Goal: Task Accomplishment & Management: Use online tool/utility

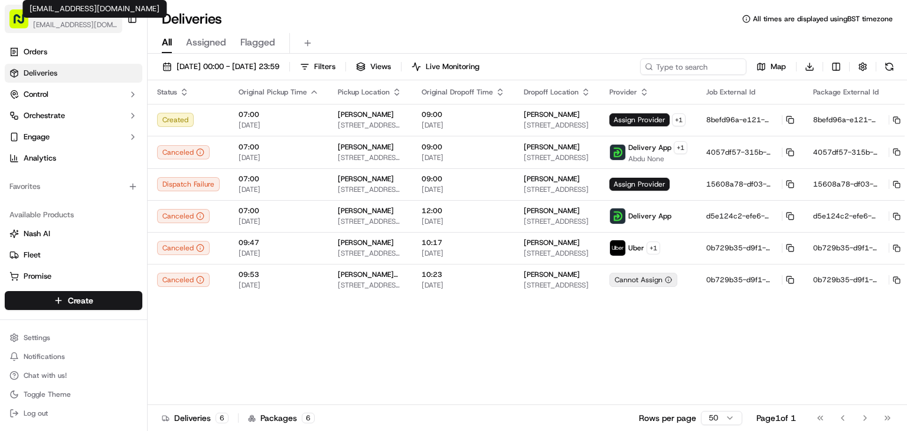
click at [73, 20] on span "[EMAIL_ADDRESS][DOMAIN_NAME]" at bounding box center [75, 24] width 84 height 9
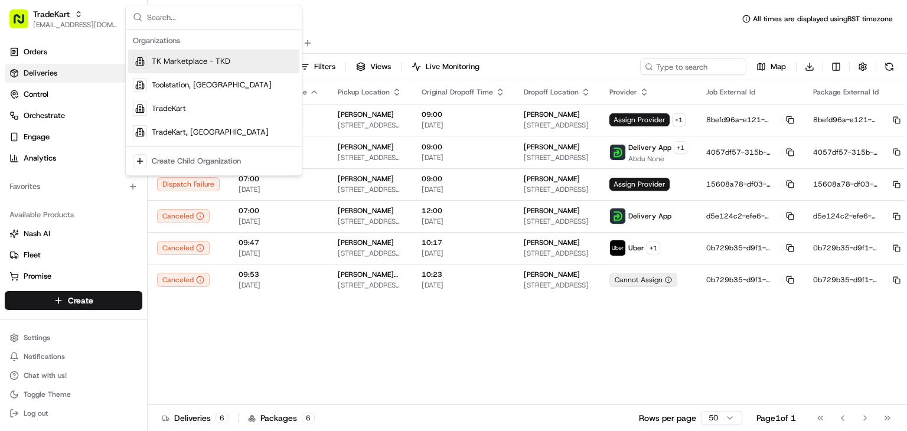
click at [194, 62] on span "TK Marketplace - TKD" at bounding box center [191, 61] width 79 height 11
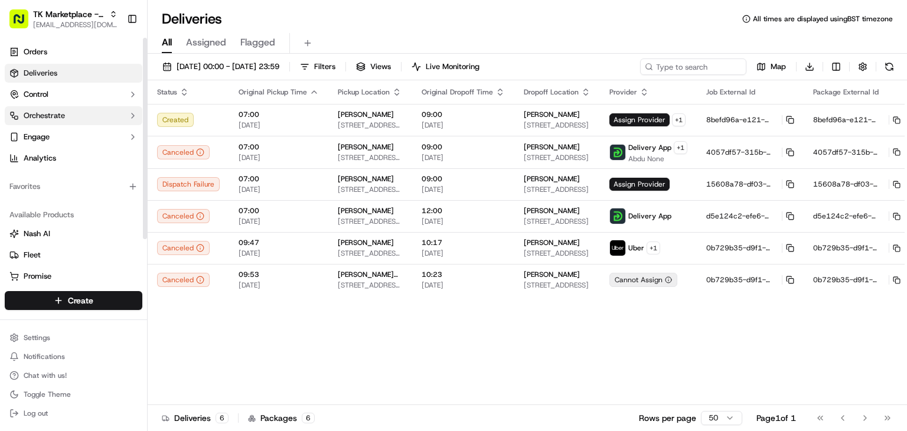
click at [64, 120] on span "Orchestrate" at bounding box center [44, 115] width 41 height 11
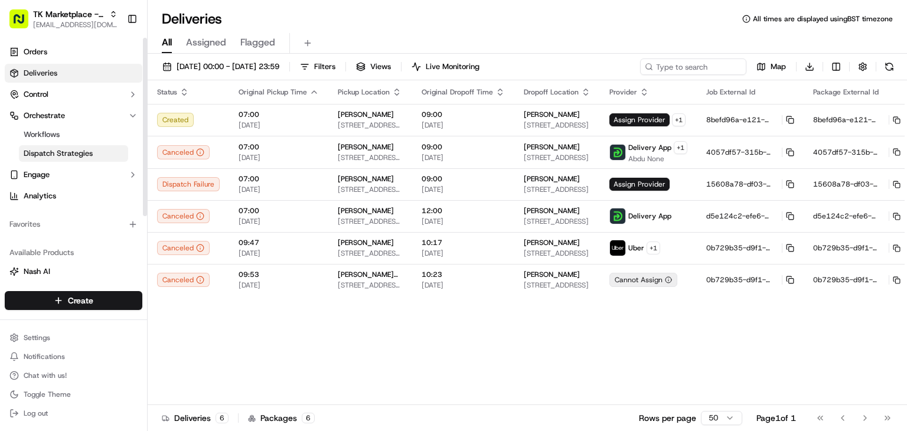
click at [102, 152] on link "Dispatch Strategies" at bounding box center [73, 153] width 109 height 17
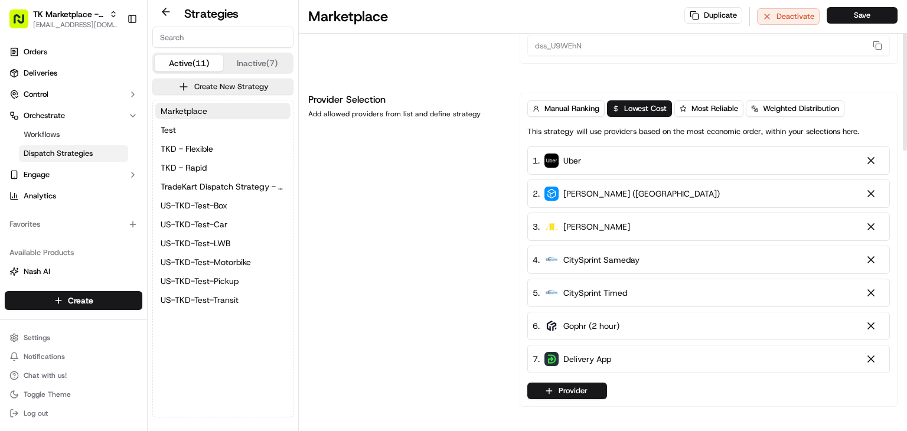
scroll to position [51, 0]
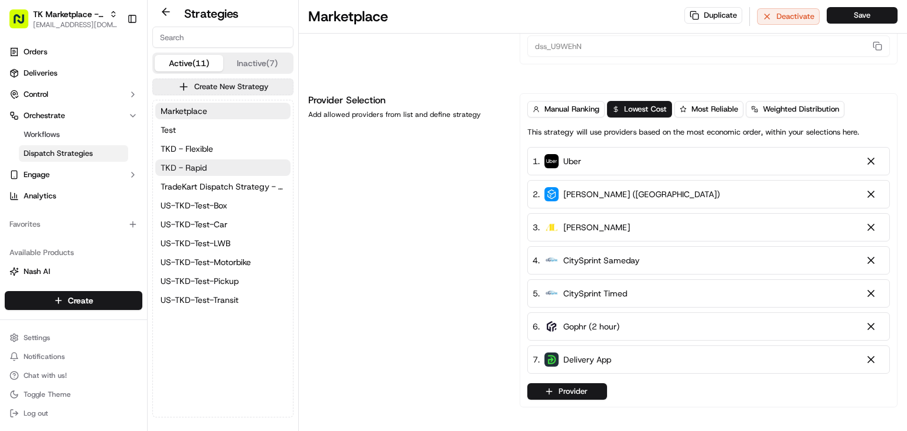
click at [201, 162] on span "TKD - Rapid" at bounding box center [184, 168] width 46 height 12
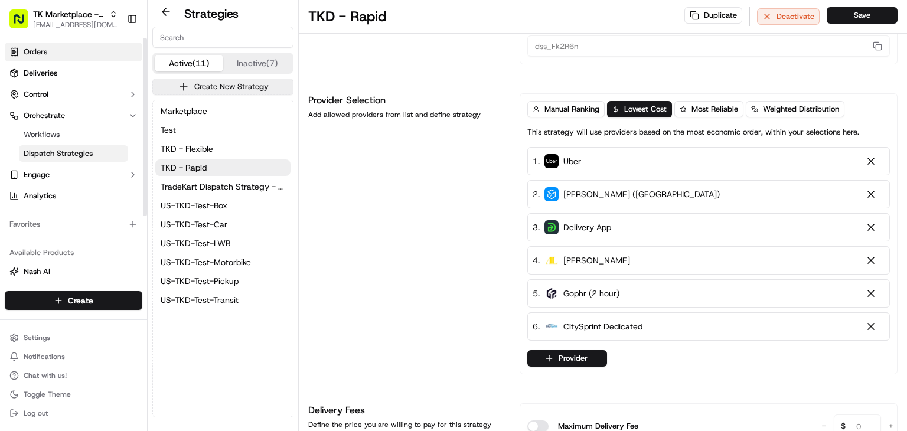
click at [60, 54] on link "Orders" at bounding box center [74, 51] width 138 height 19
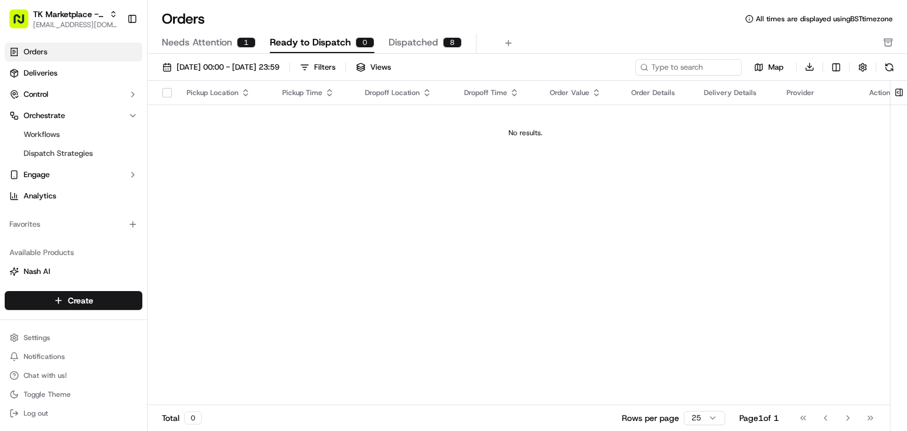
click at [224, 45] on span "Needs Attention" at bounding box center [197, 42] width 70 height 14
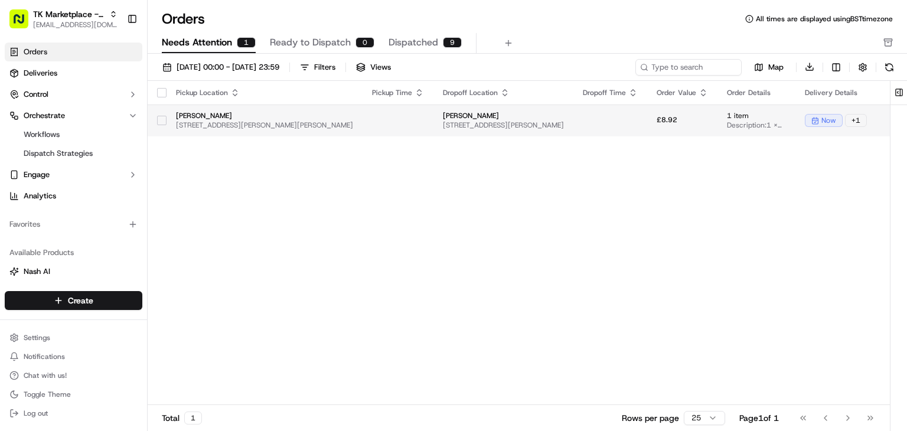
click at [353, 119] on span "MP Moran Kilburn" at bounding box center [264, 115] width 177 height 9
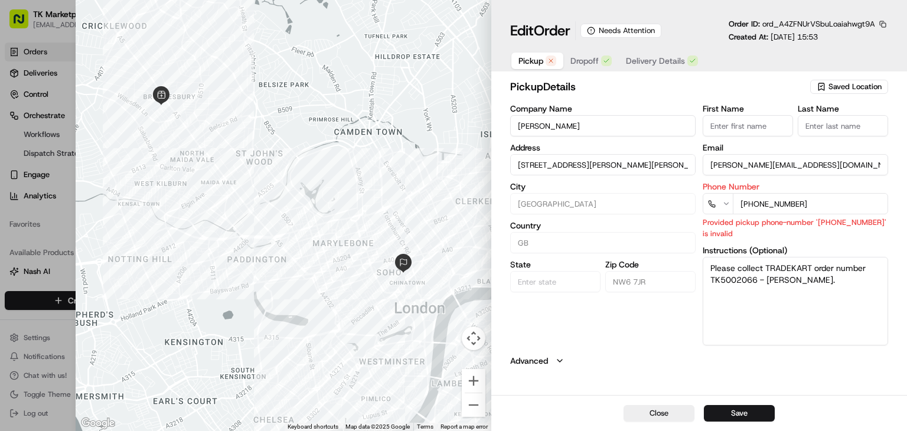
click at [632, 59] on span "Delivery Details" at bounding box center [655, 61] width 59 height 12
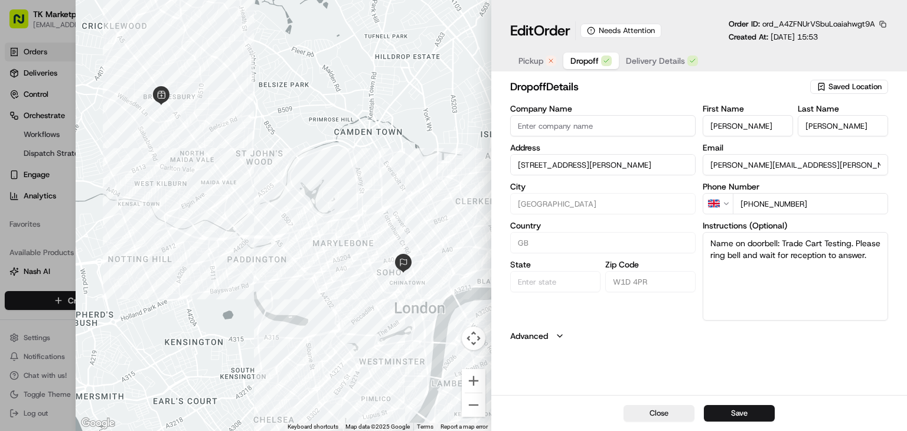
click at [588, 59] on span "Dropoff" at bounding box center [584, 61] width 28 height 12
drag, startPoint x: 47, startPoint y: 180, endPoint x: 37, endPoint y: 123, distance: 58.1
click at [37, 123] on div at bounding box center [453, 215] width 907 height 431
type input "+1"
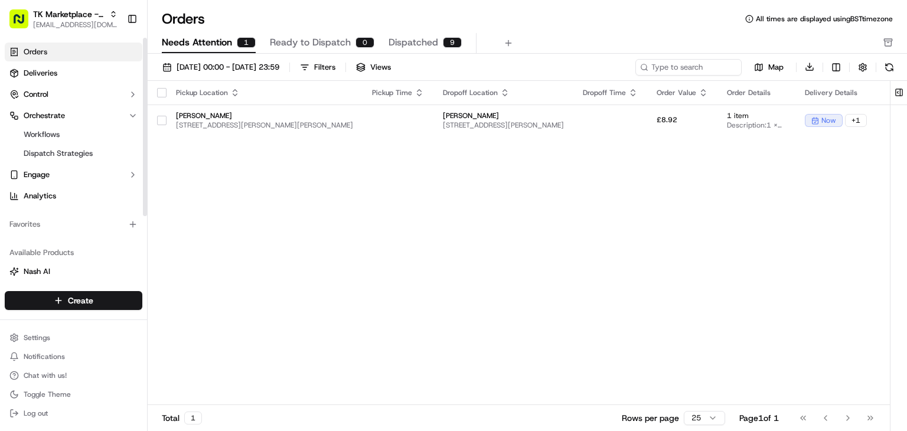
click at [274, 41] on span "Ready to Dispatch" at bounding box center [310, 42] width 81 height 14
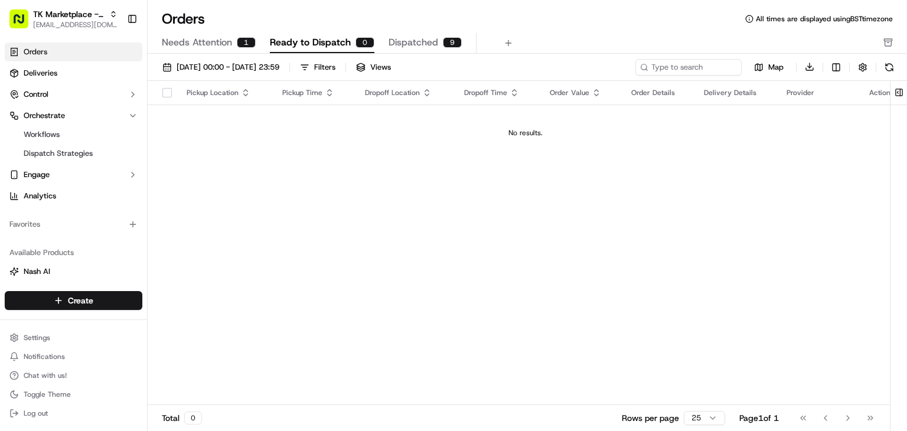
click at [453, 50] on button "Dispatched 9" at bounding box center [424, 43] width 73 height 20
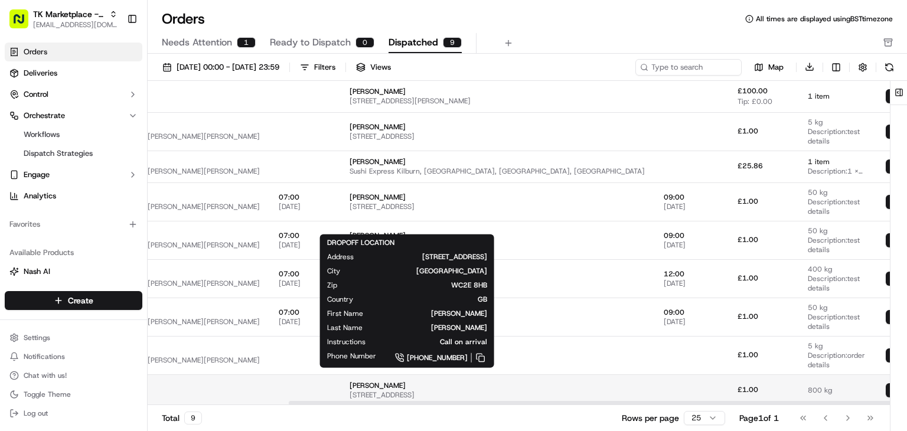
scroll to position [24, 174]
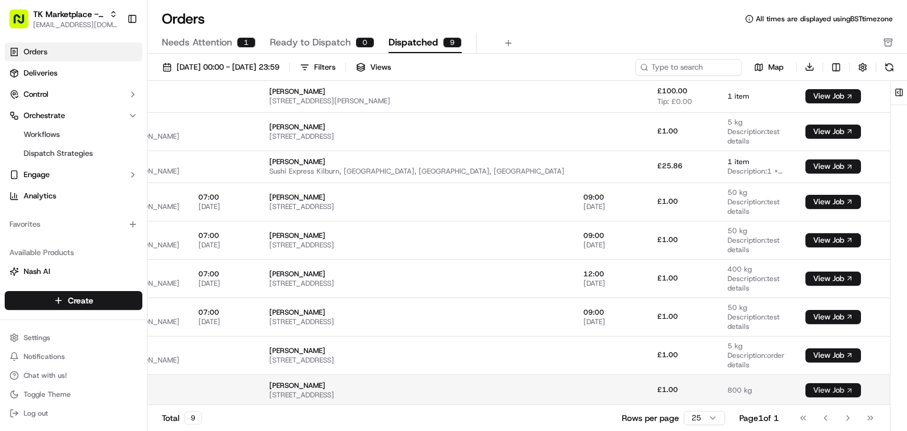
click at [816, 385] on button "View Job" at bounding box center [832, 390] width 55 height 14
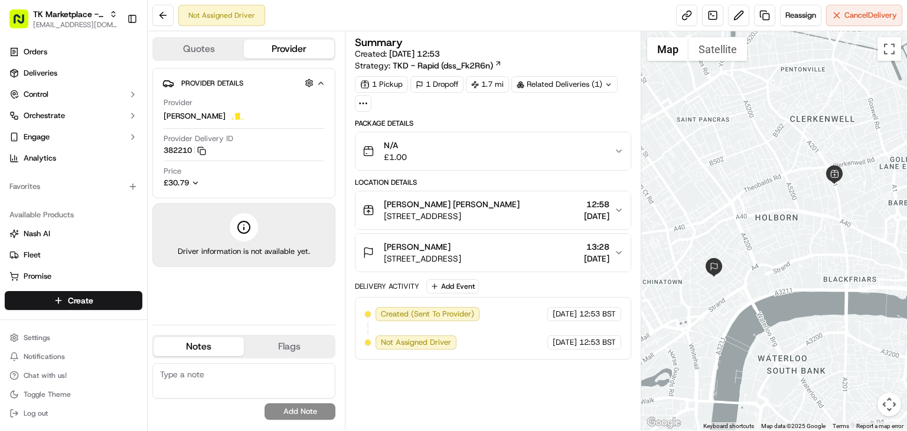
click at [189, 49] on button "Quotes" at bounding box center [198, 49] width 90 height 19
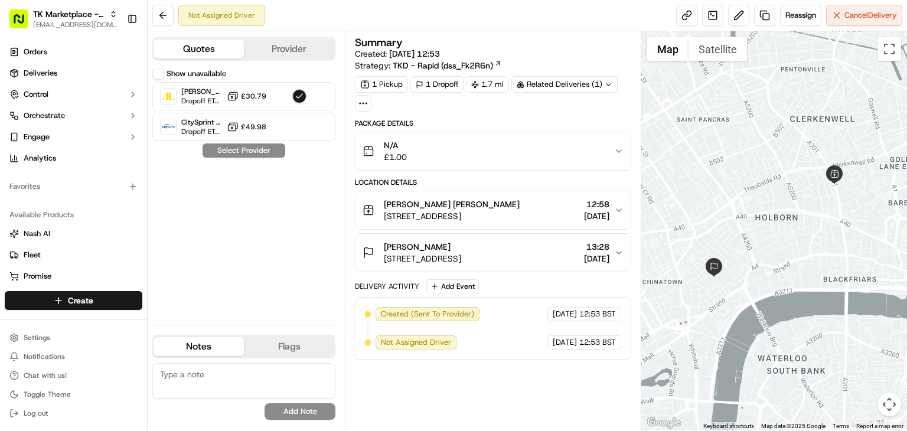
click at [154, 75] on button "Show unavailable" at bounding box center [158, 74] width 12 height 12
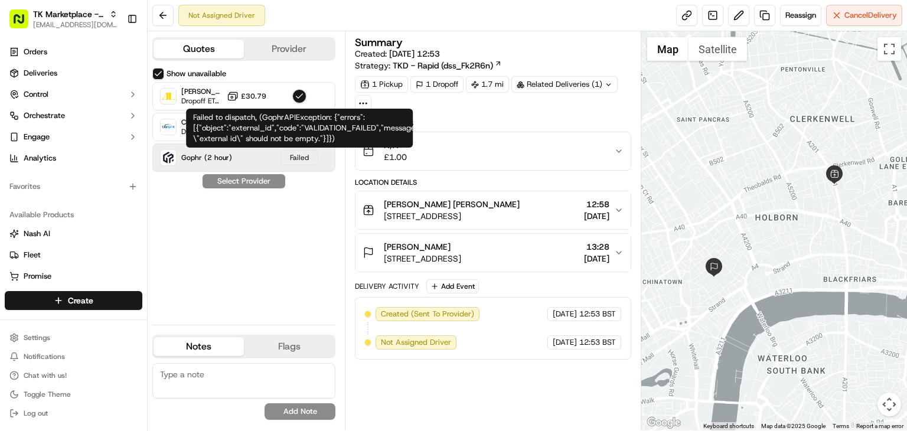
type button "on"
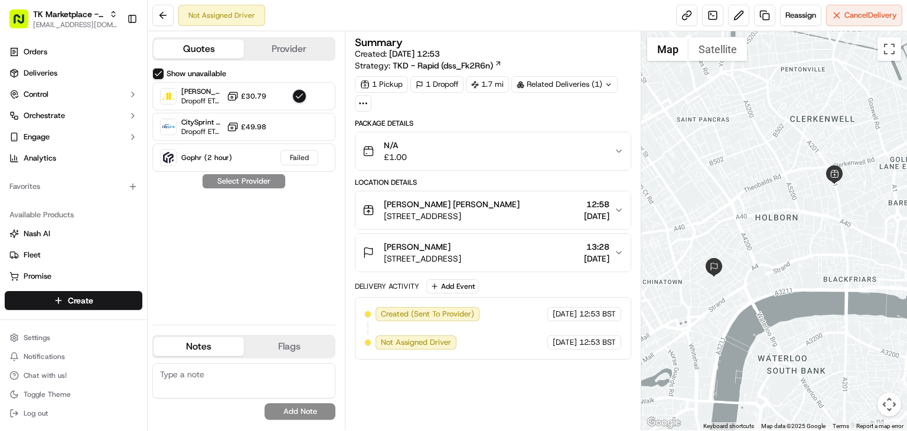
click at [503, 178] on div "Location Details" at bounding box center [493, 182] width 276 height 9
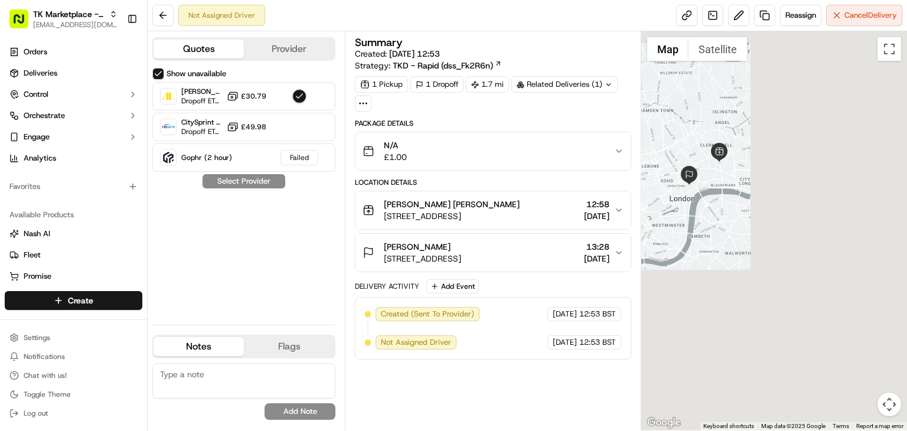
drag, startPoint x: 734, startPoint y: 140, endPoint x: 688, endPoint y: 151, distance: 48.0
click at [688, 151] on div at bounding box center [774, 230] width 266 height 399
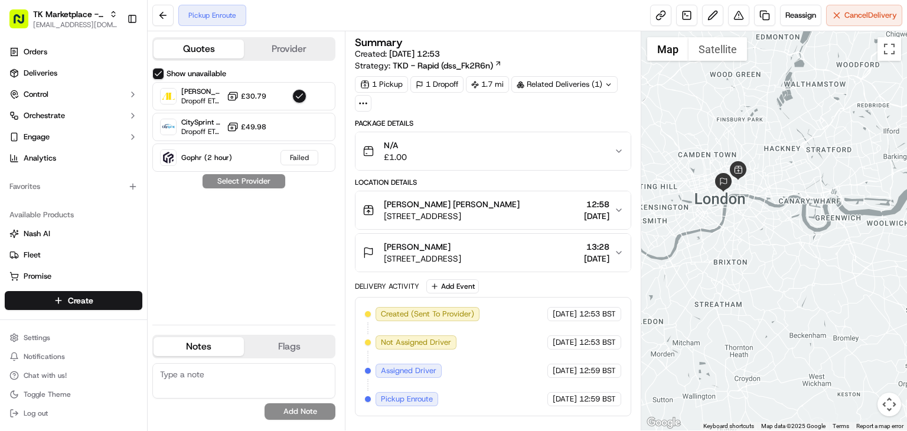
drag, startPoint x: 682, startPoint y: 200, endPoint x: 737, endPoint y: 211, distance: 56.1
click at [737, 211] on div at bounding box center [774, 230] width 266 height 399
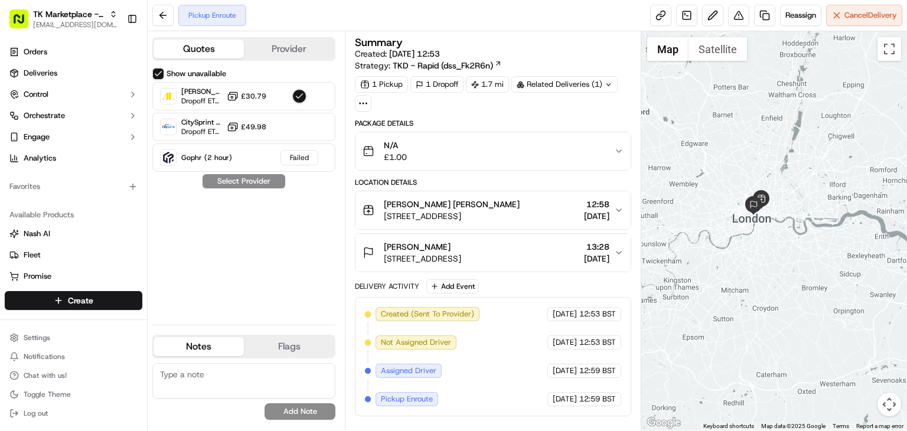
click at [511, 156] on div "N/A £1.00" at bounding box center [487, 151] width 251 height 24
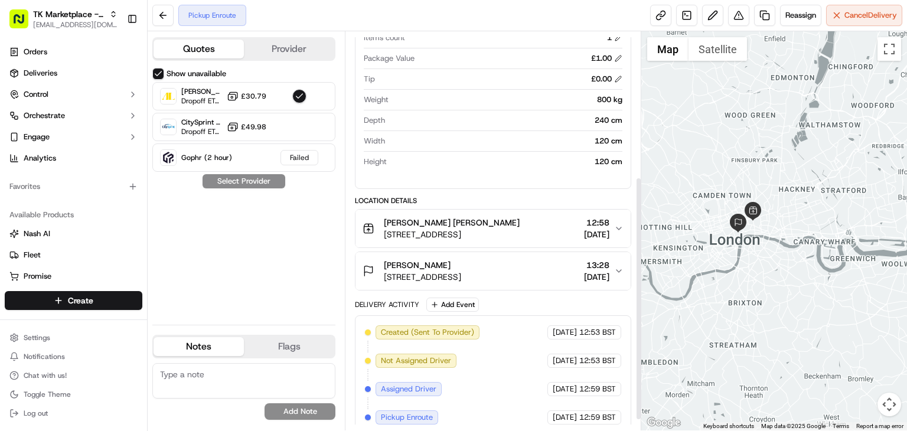
scroll to position [254, 0]
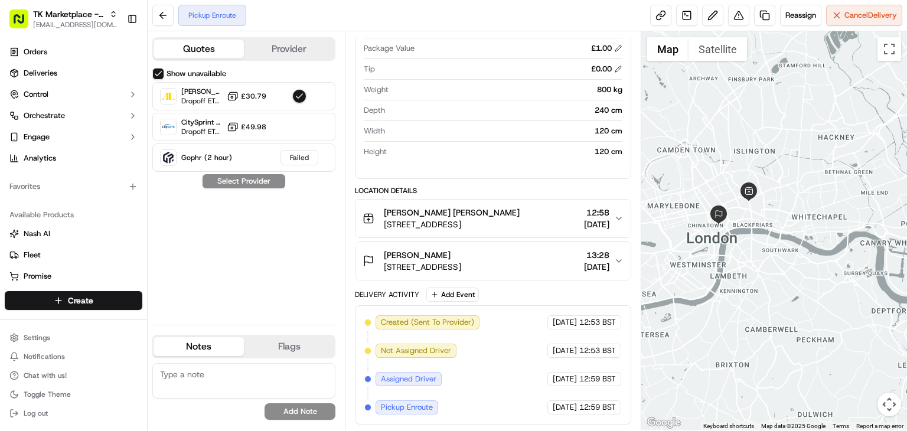
drag, startPoint x: 777, startPoint y: 291, endPoint x: 715, endPoint y: 201, distance: 108.7
click at [715, 201] on div at bounding box center [774, 230] width 266 height 399
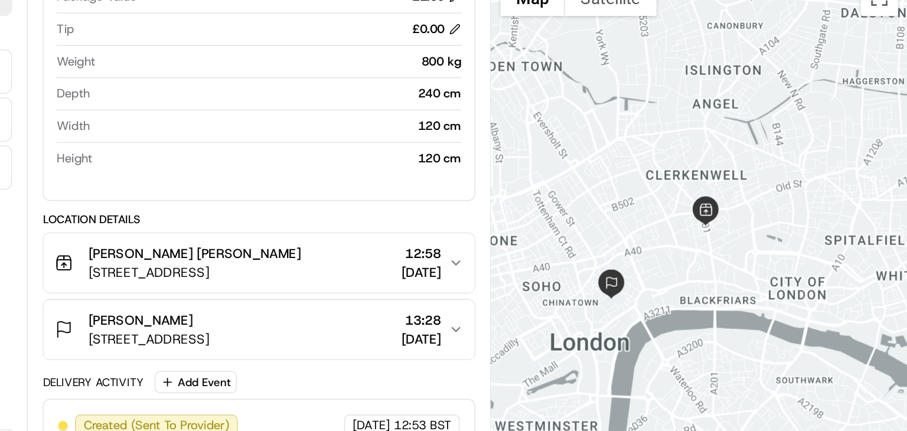
scroll to position [0, 0]
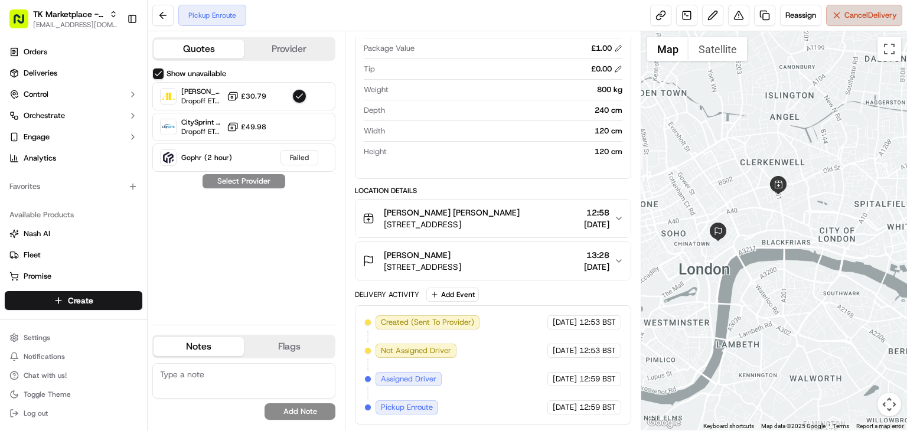
click at [888, 7] on button "Cancel Delivery" at bounding box center [864, 15] width 76 height 21
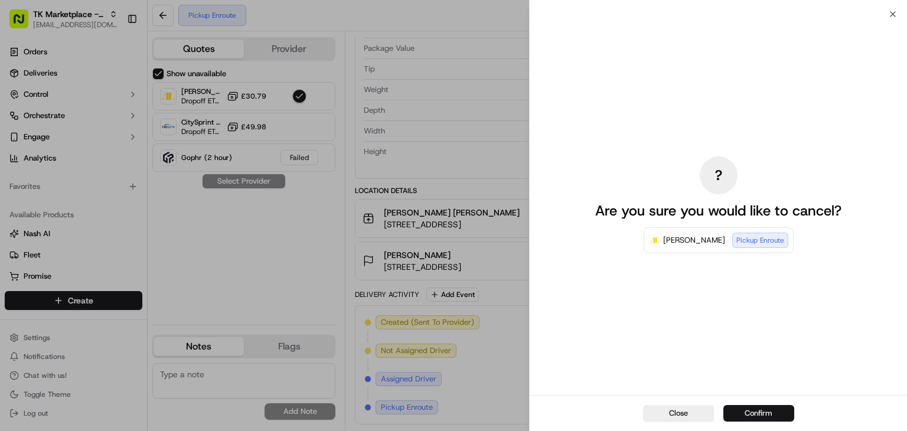
click at [736, 406] on button "Confirm" at bounding box center [758, 413] width 71 height 17
